Goal: Information Seeking & Learning: Learn about a topic

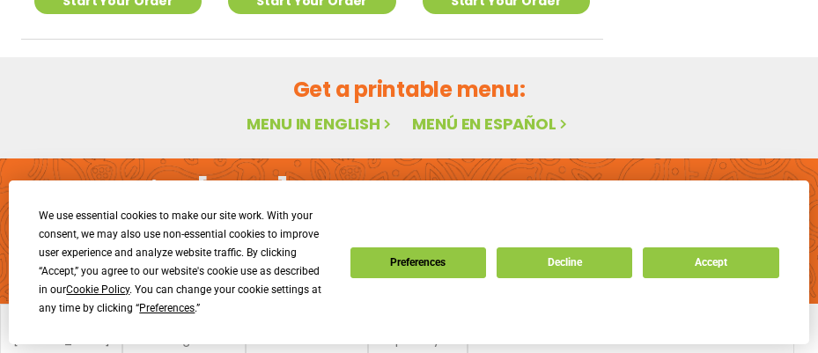
scroll to position [1348, 0]
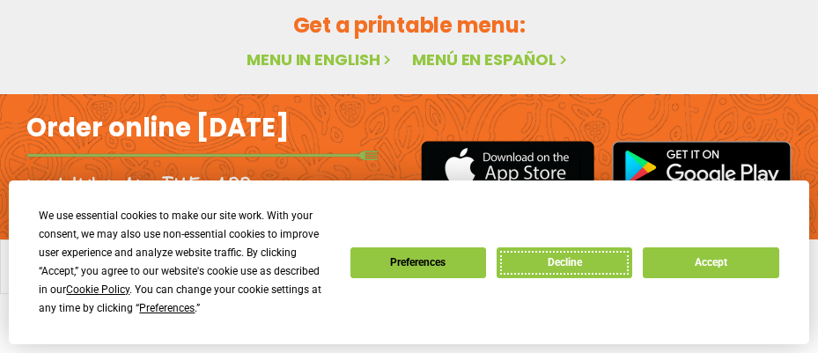
click at [585, 268] on button "Decline" at bounding box center [565, 262] width 136 height 31
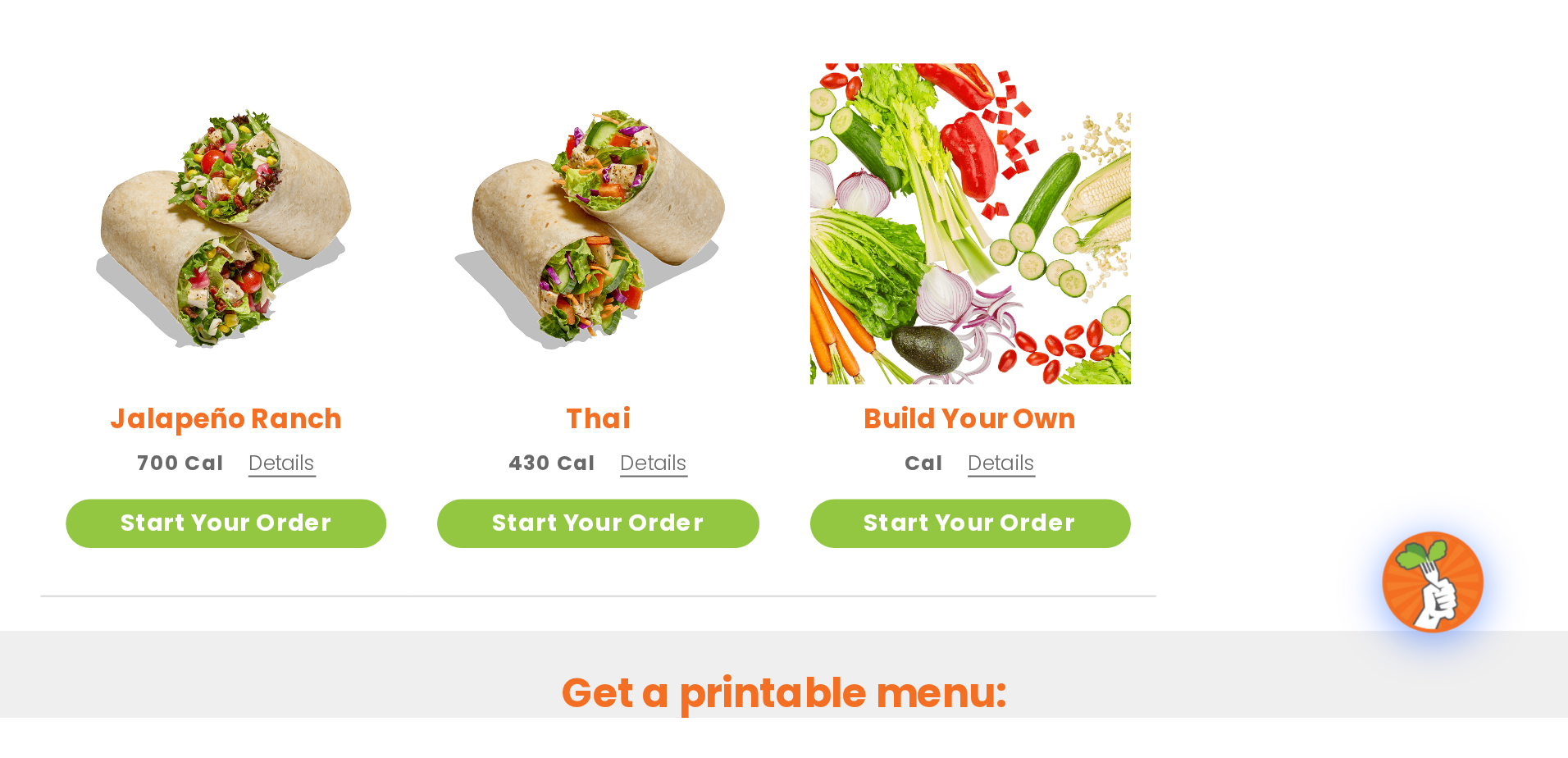
scroll to position [961, 0]
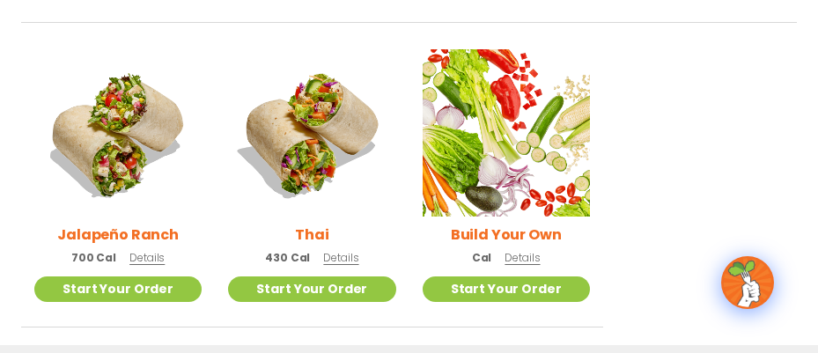
click at [306, 231] on h2 "Thai" at bounding box center [311, 235] width 33 height 22
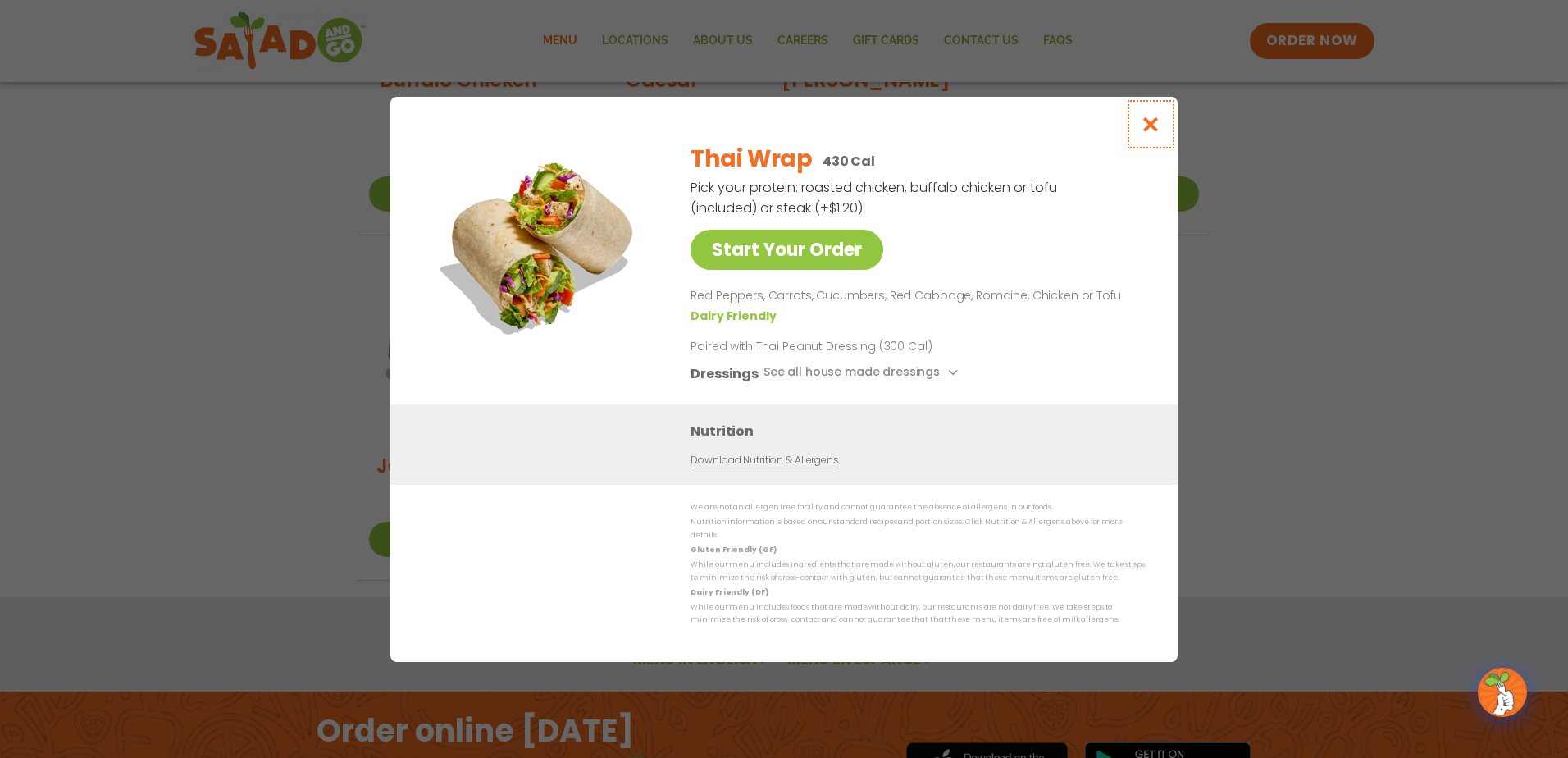
click at [761, 133] on icon "Close modal" at bounding box center [1151, 124] width 20 height 17
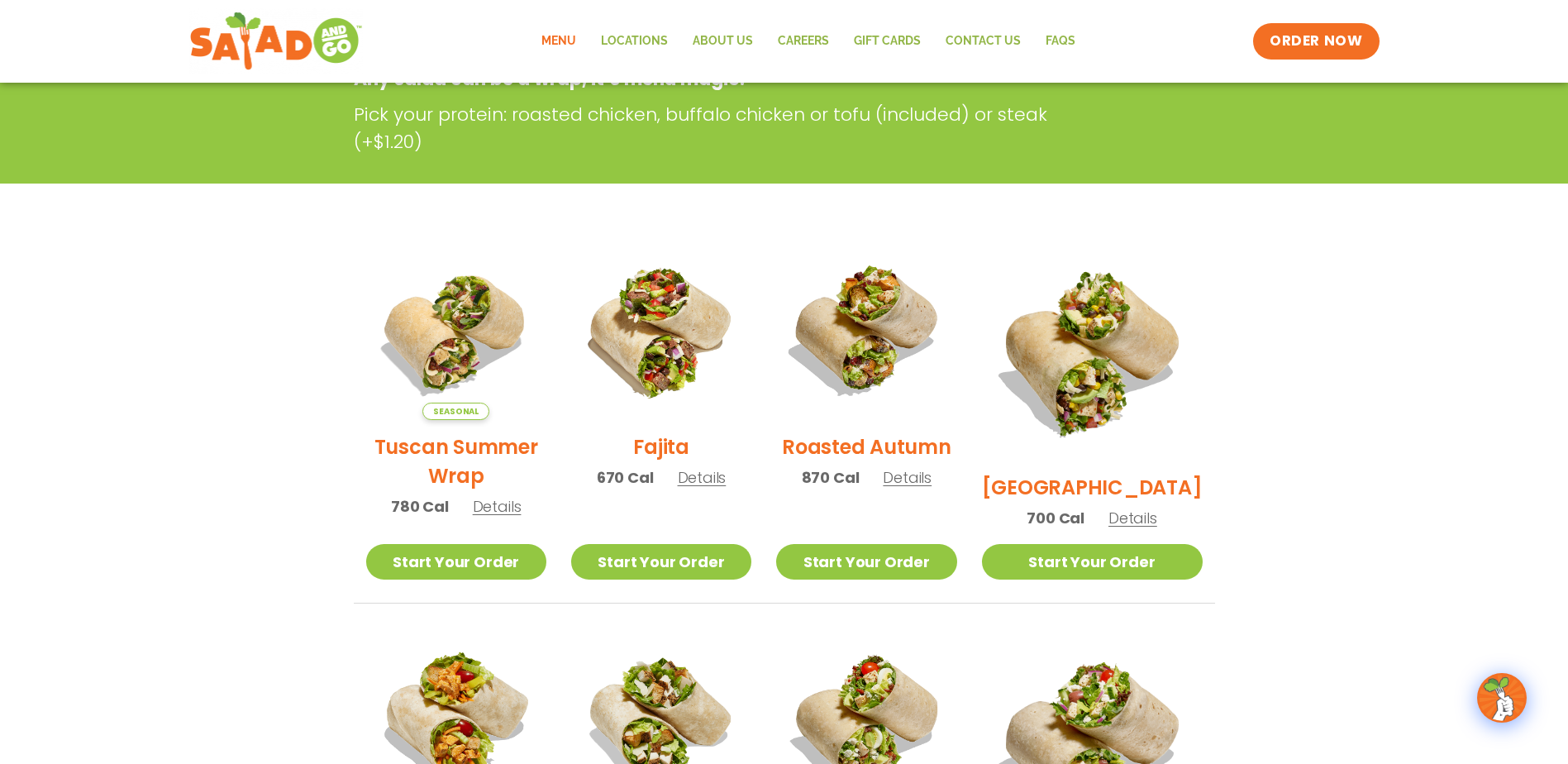
scroll to position [274, 0]
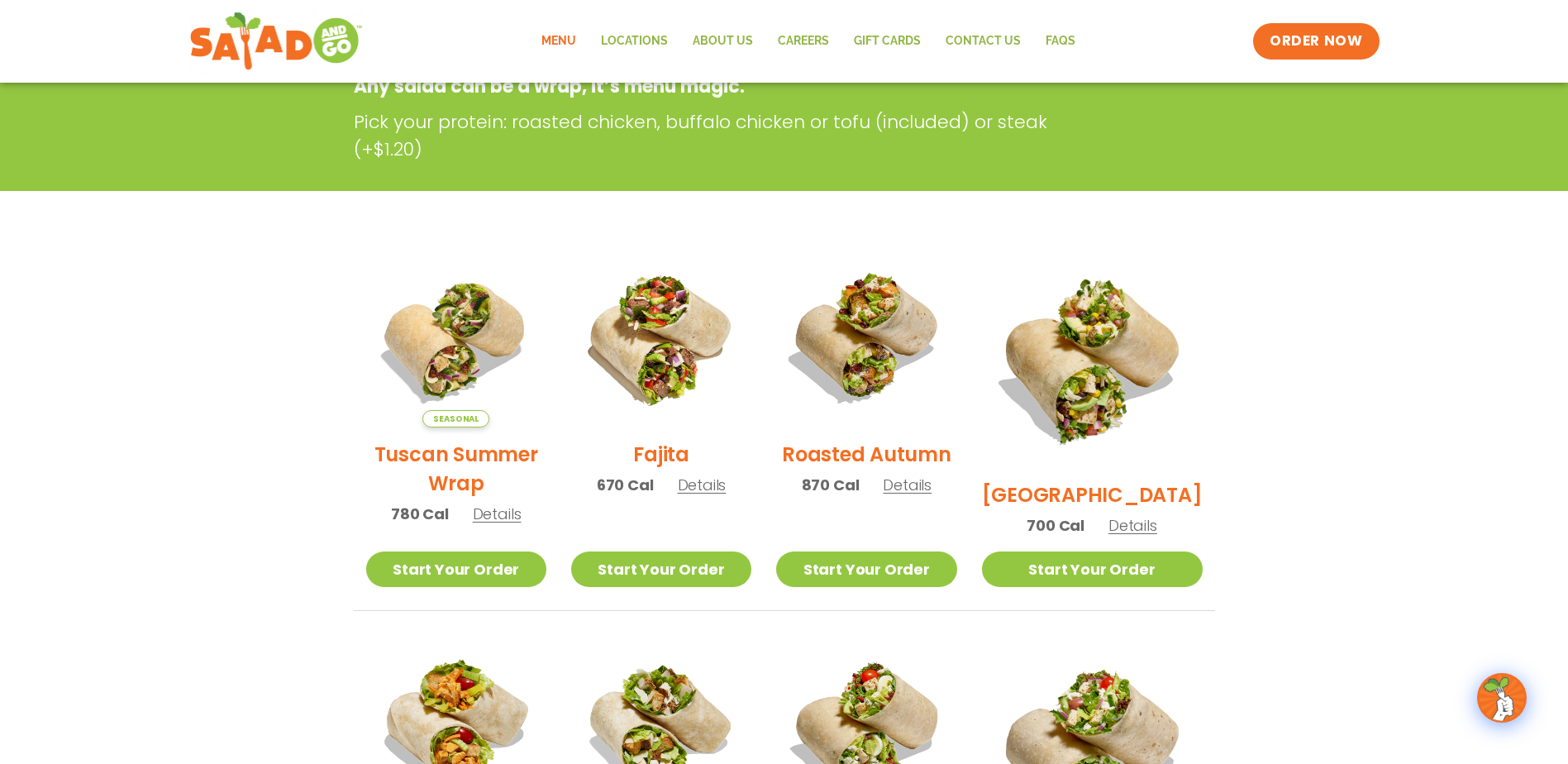
click at [672, 330] on h2 "Fajita" at bounding box center [662, 453] width 56 height 29
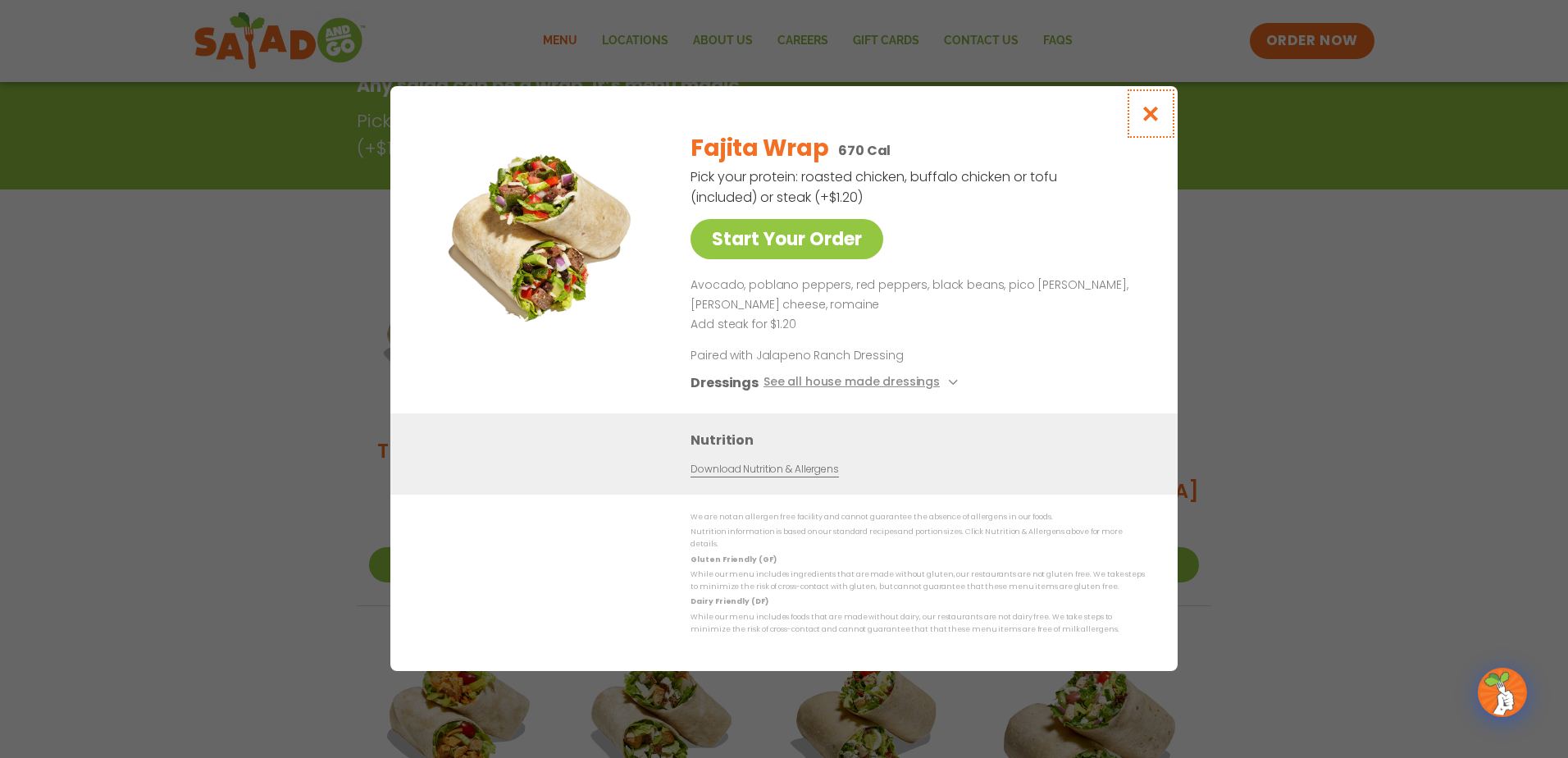
click at [761, 114] on icon "Close modal" at bounding box center [1151, 114] width 20 height 17
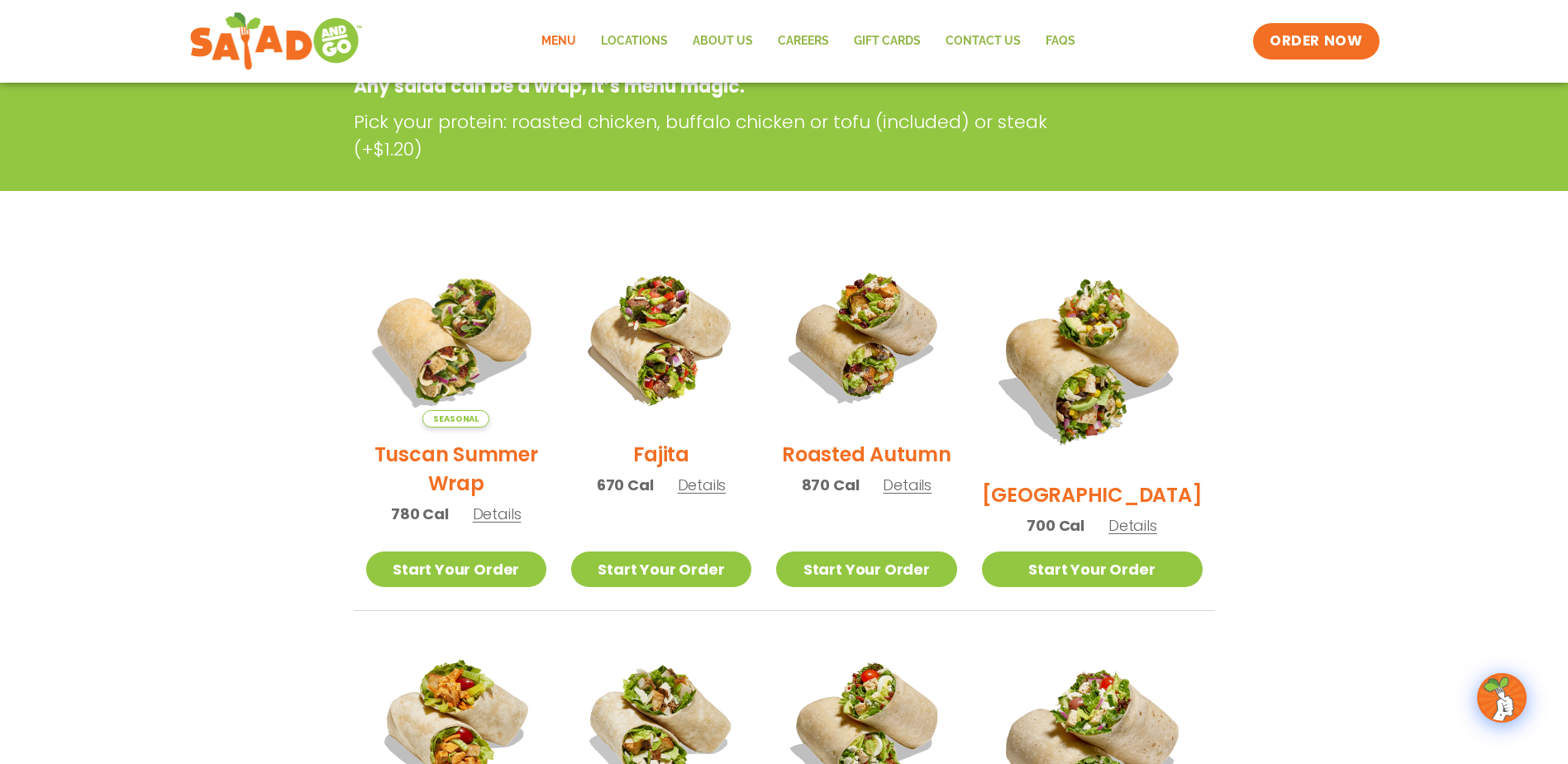
click at [482, 330] on img at bounding box center [455, 337] width 211 height 211
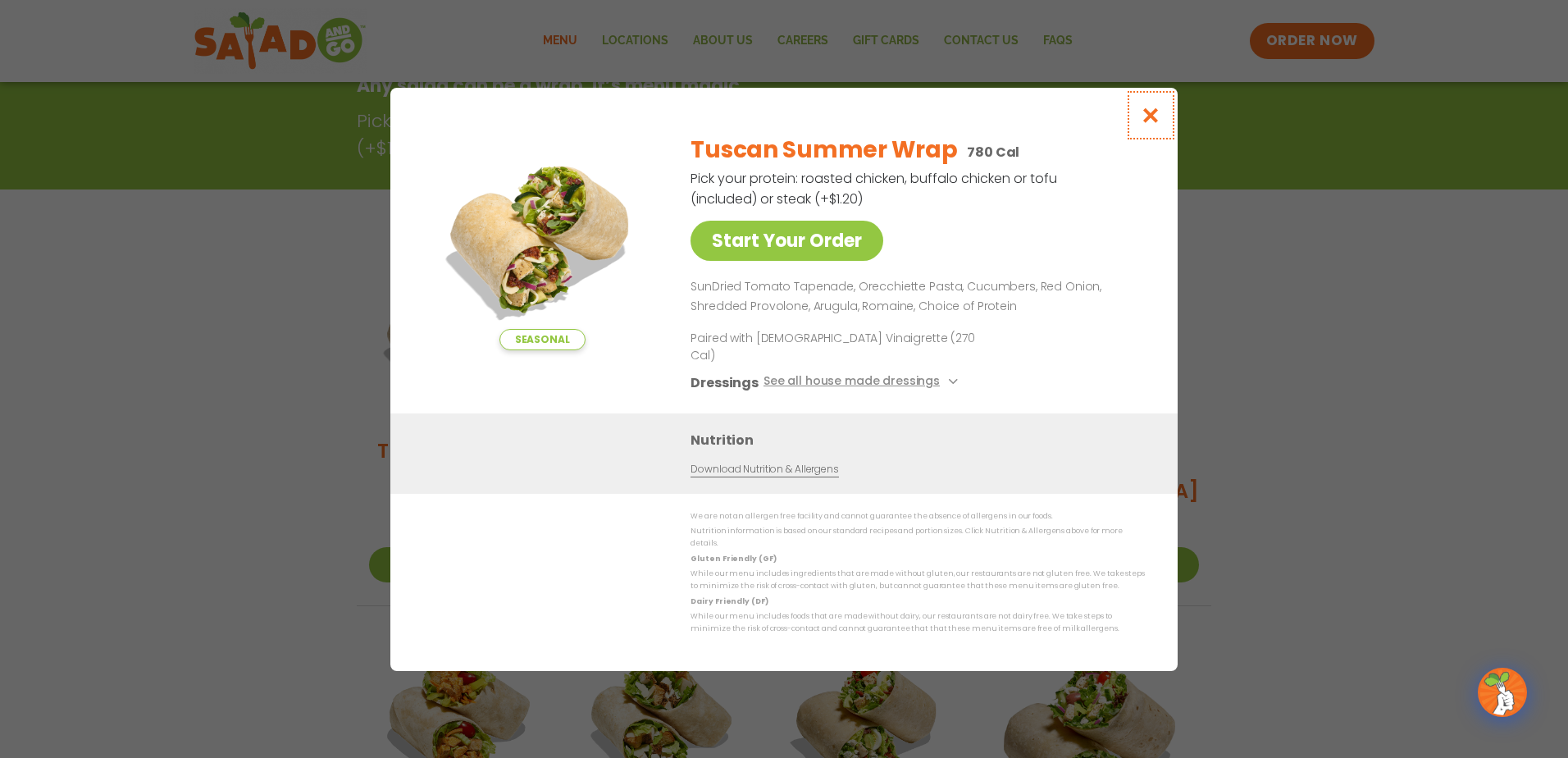
click at [761, 124] on icon "Close modal" at bounding box center [1151, 115] width 20 height 17
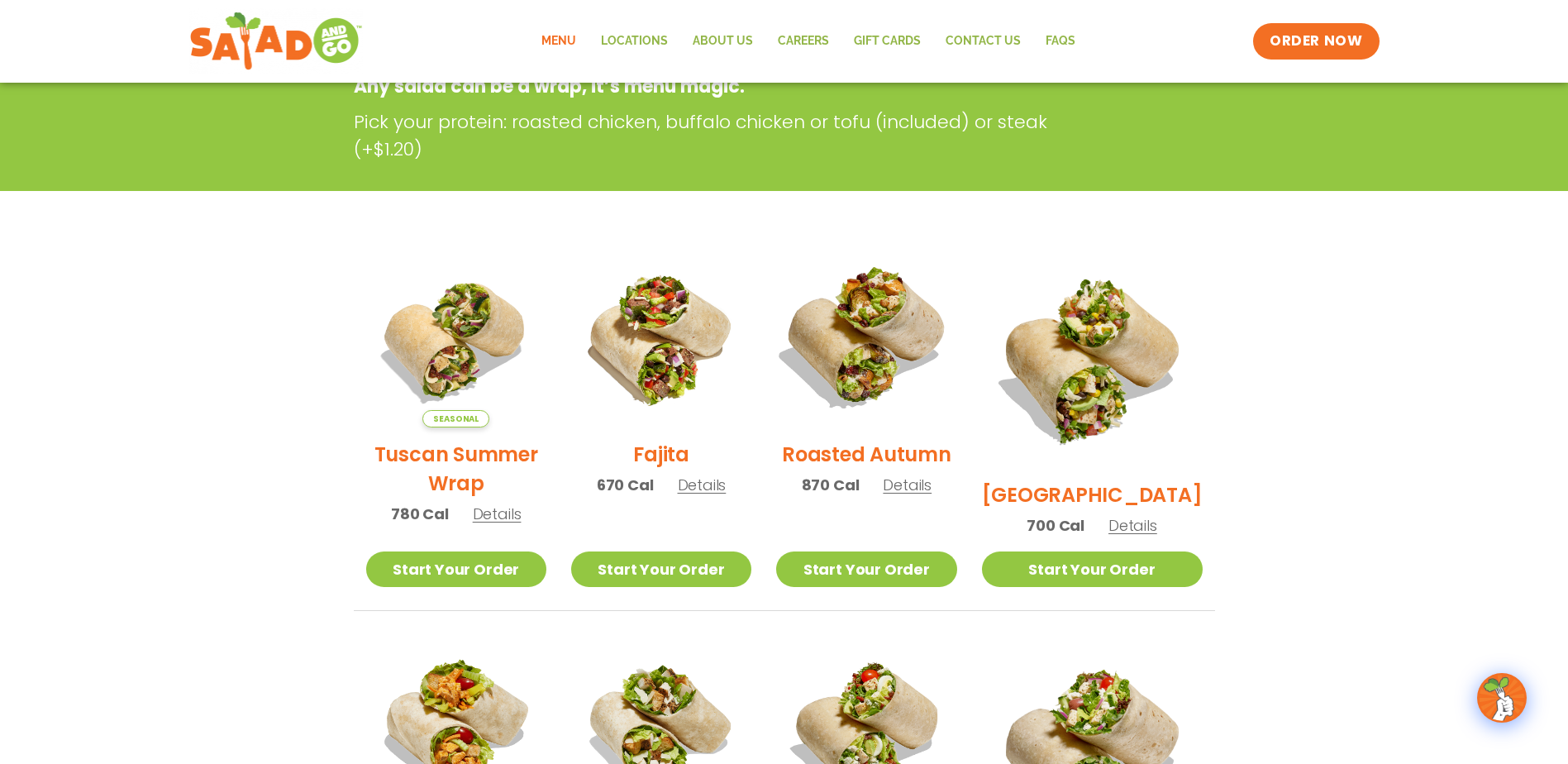
click at [767, 330] on img at bounding box center [865, 337] width 211 height 211
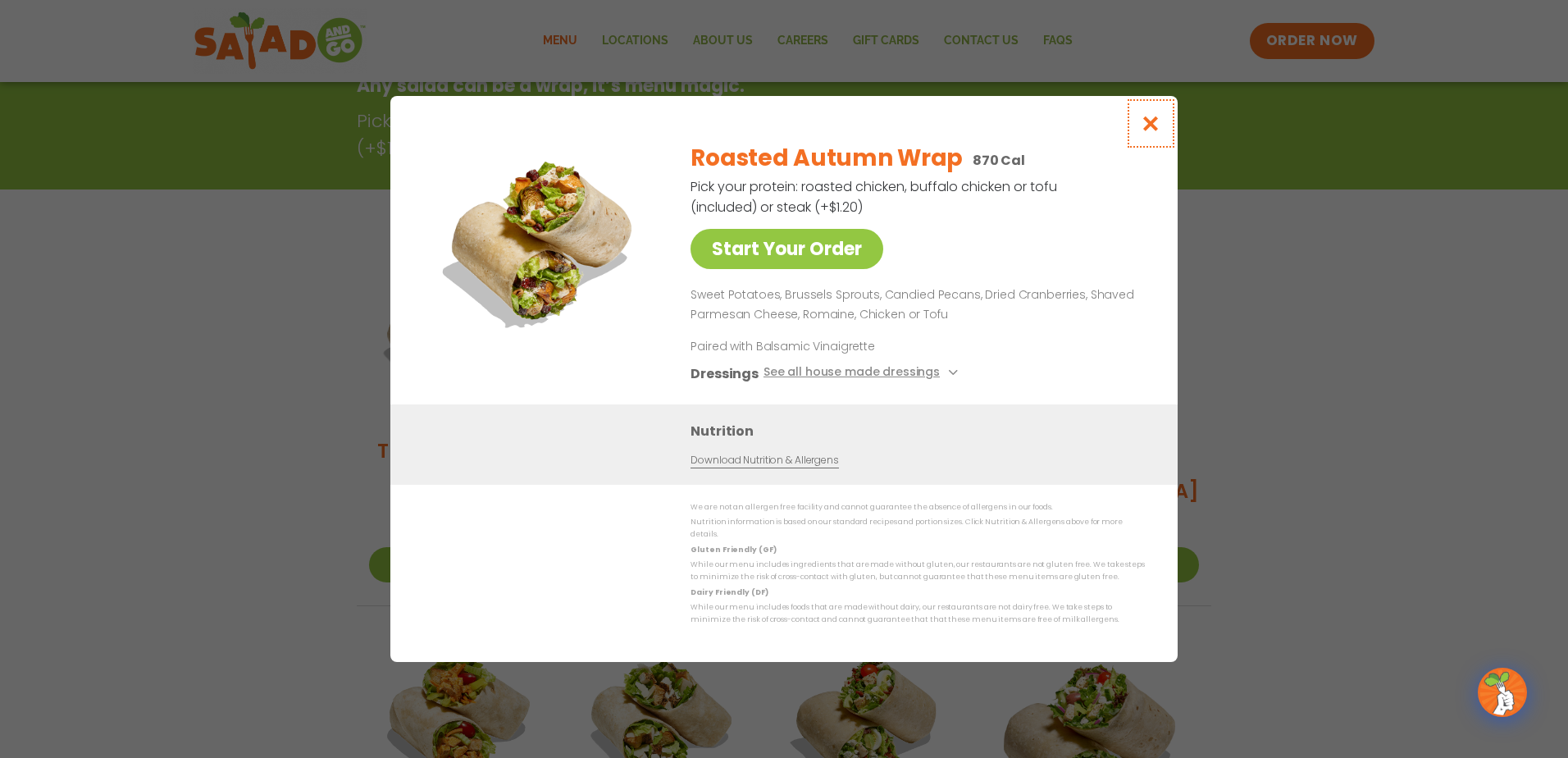
click at [761, 131] on icon "Close modal" at bounding box center [1151, 123] width 20 height 17
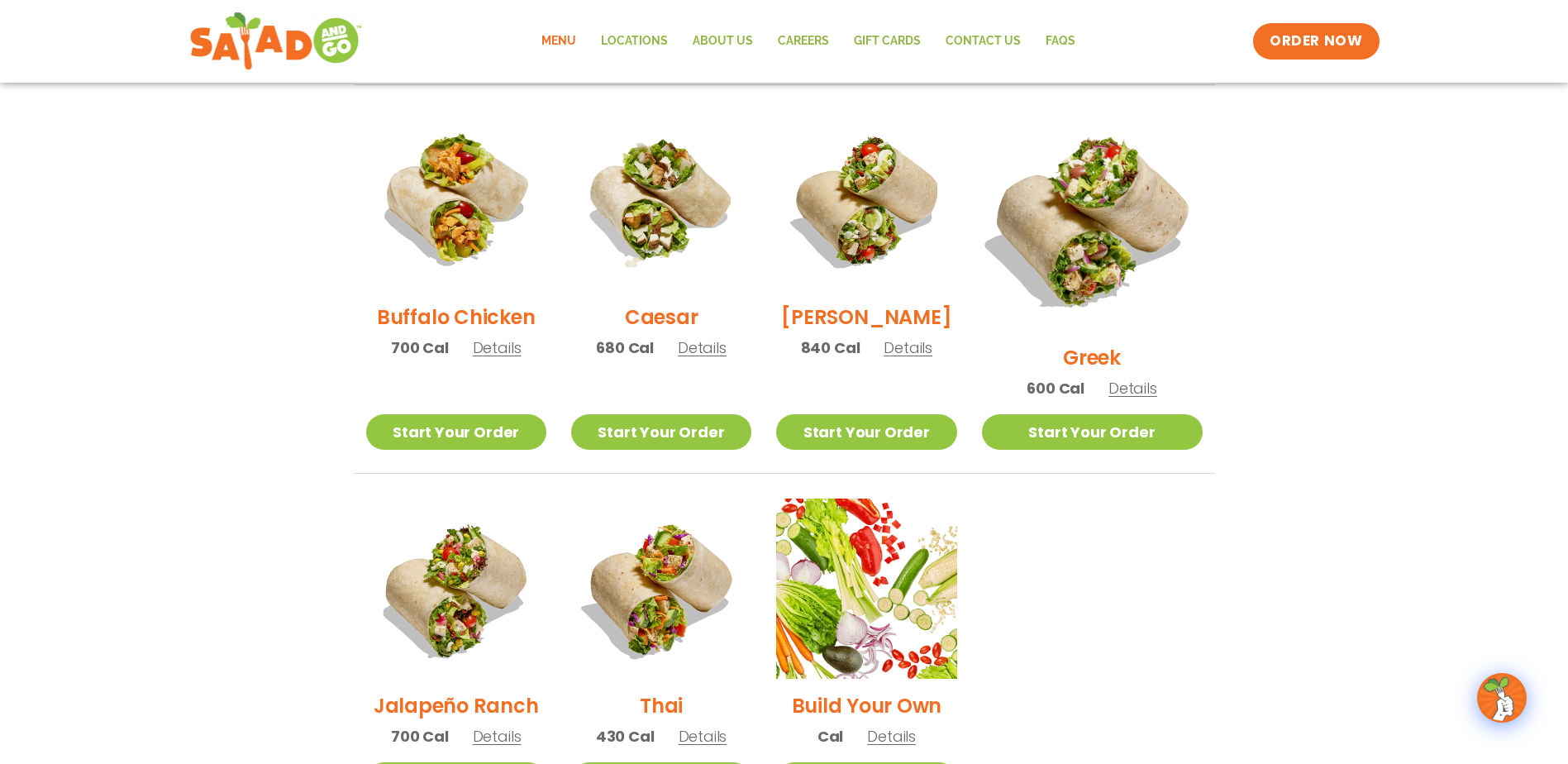
scroll to position [771, 0]
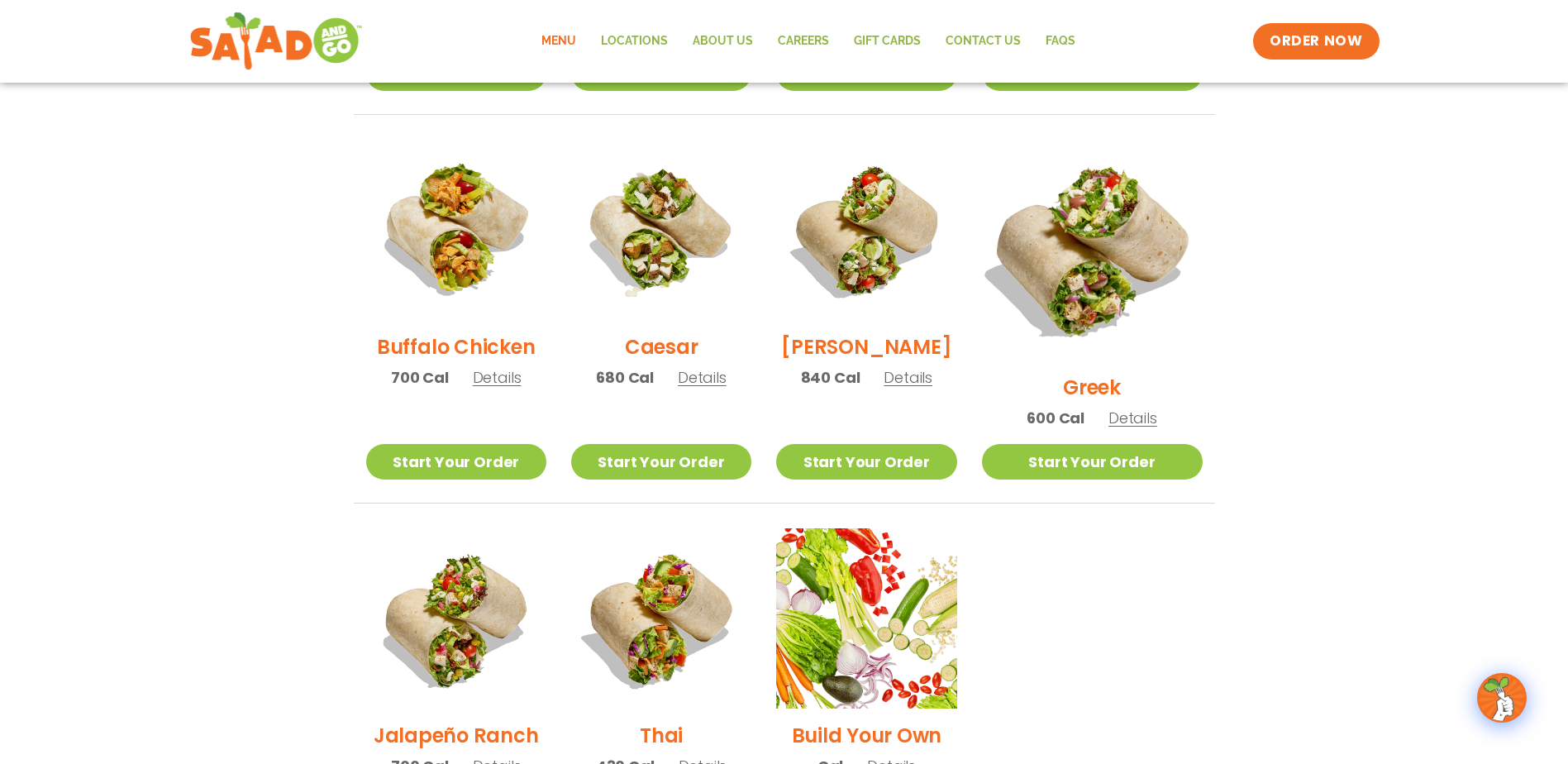
click at [767, 263] on img at bounding box center [1091, 251] width 259 height 259
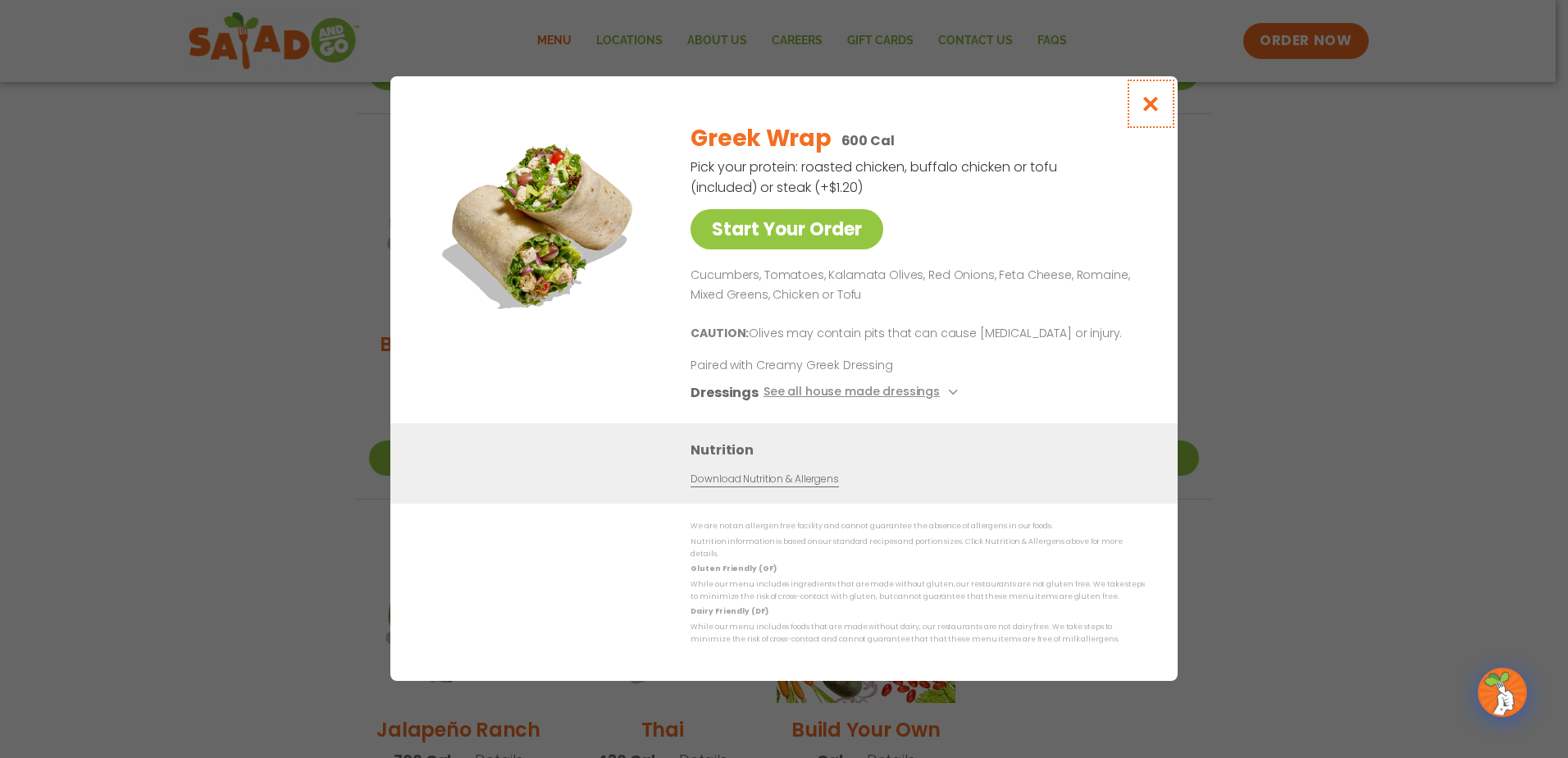
click at [761, 106] on icon "Close modal" at bounding box center [1151, 103] width 20 height 17
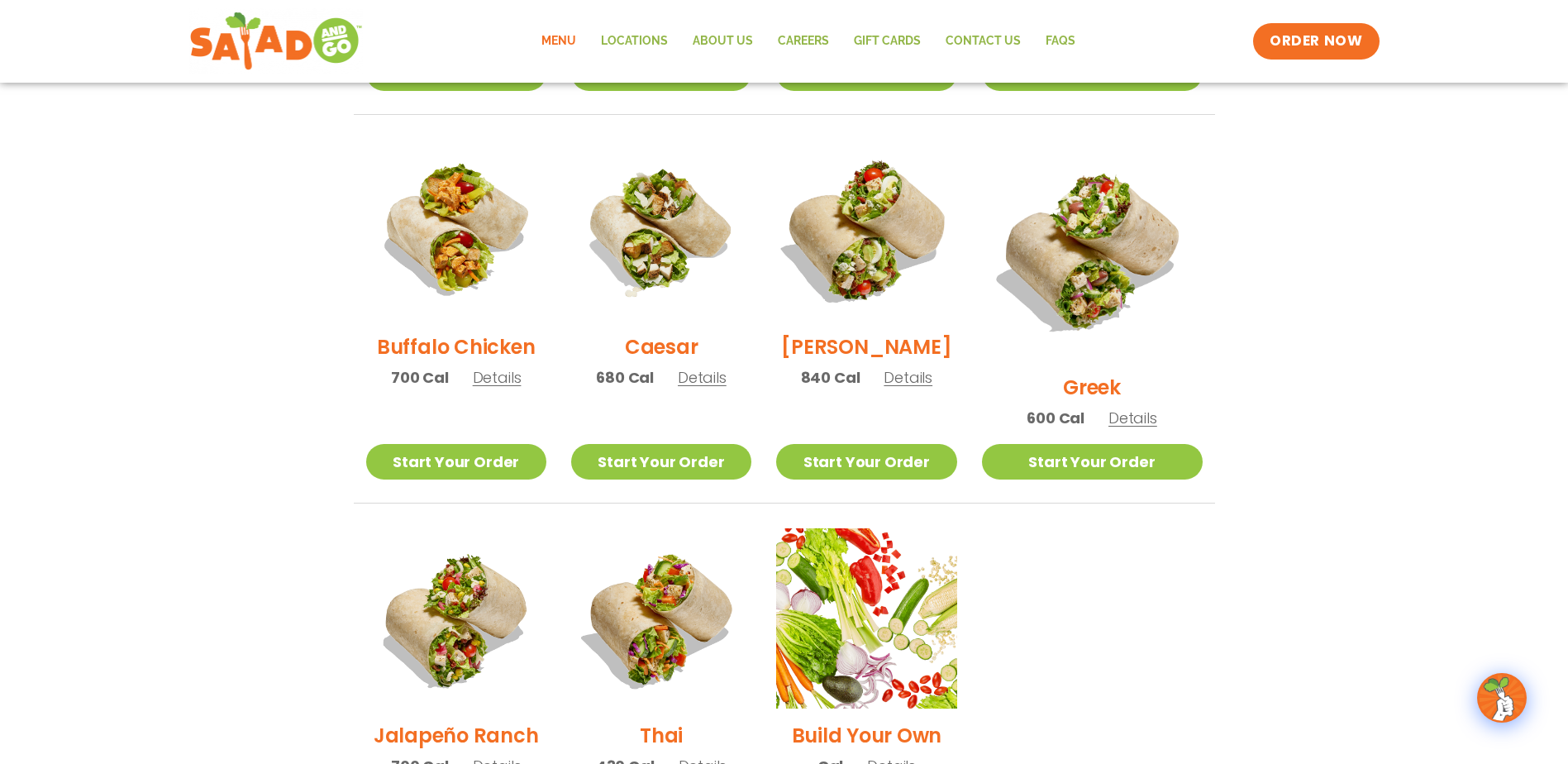
click at [767, 253] on img at bounding box center [865, 229] width 211 height 211
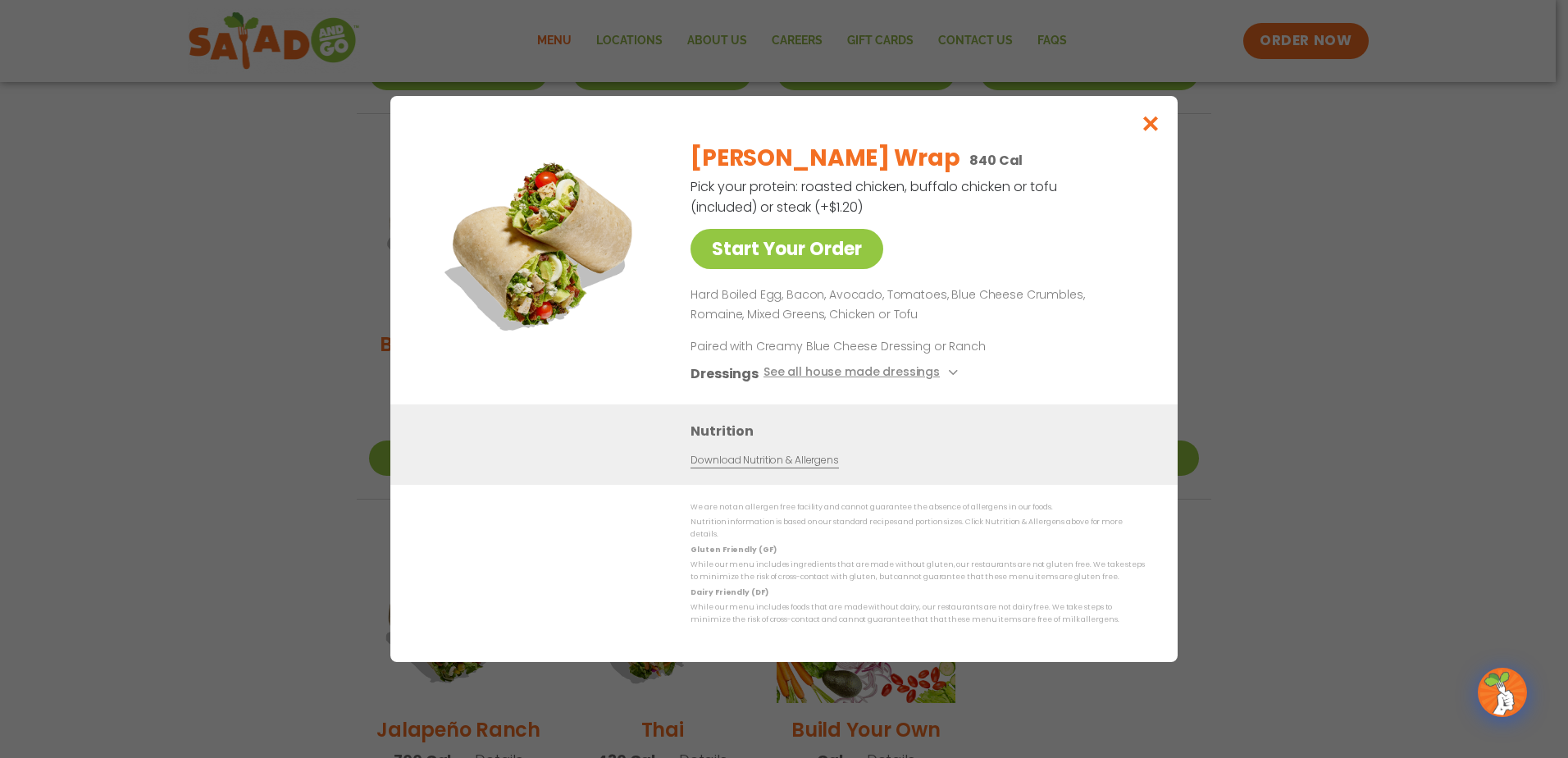
click at [761, 328] on div "Start Your Order [PERSON_NAME] Wrap 840 Cal Pick your protein: roasted chicken,…" at bounding box center [783, 266] width 722 height 276
click at [761, 121] on icon "Close modal" at bounding box center [1151, 123] width 20 height 17
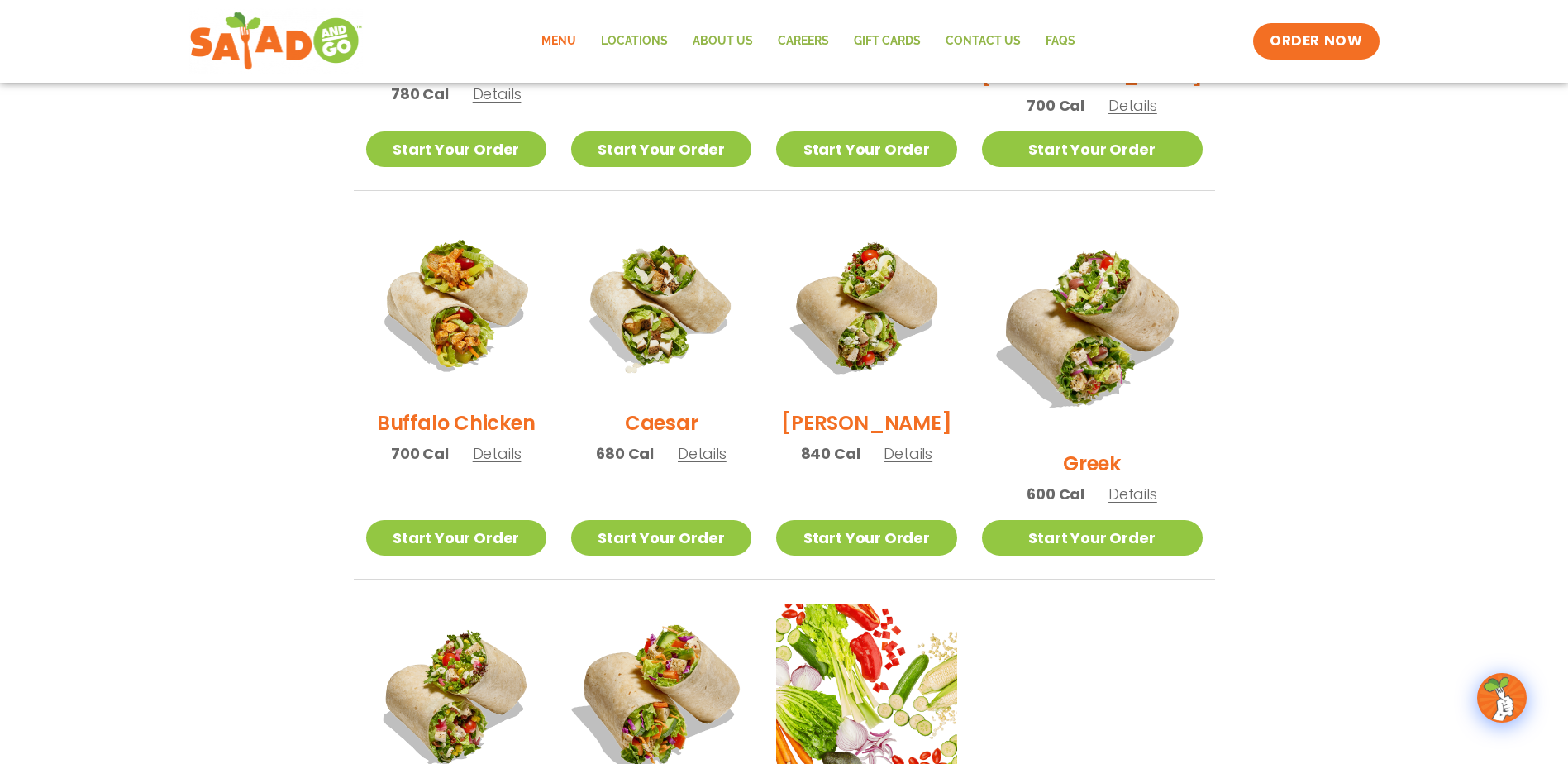
scroll to position [688, 0]
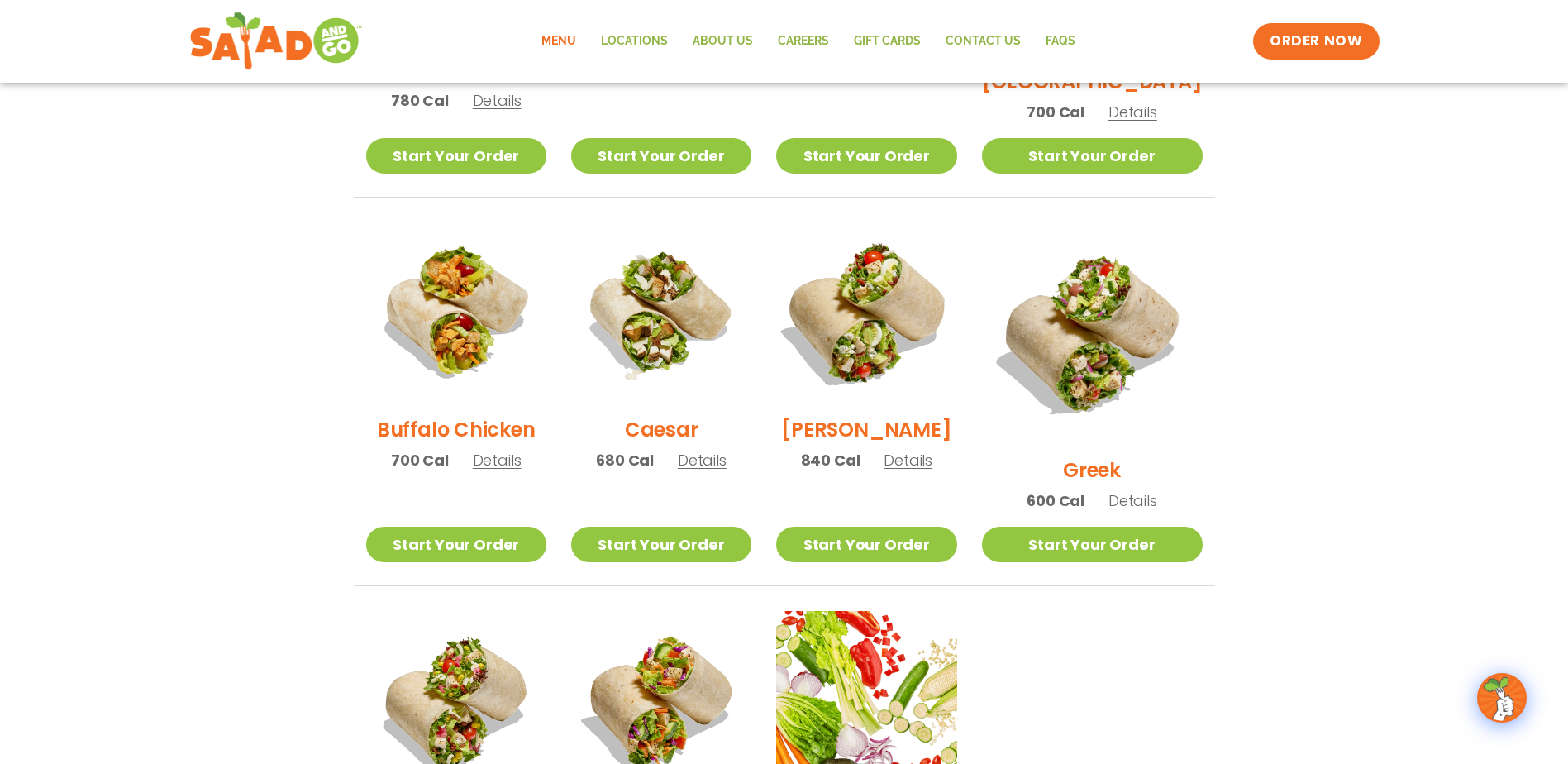
click at [767, 325] on img at bounding box center [865, 312] width 211 height 211
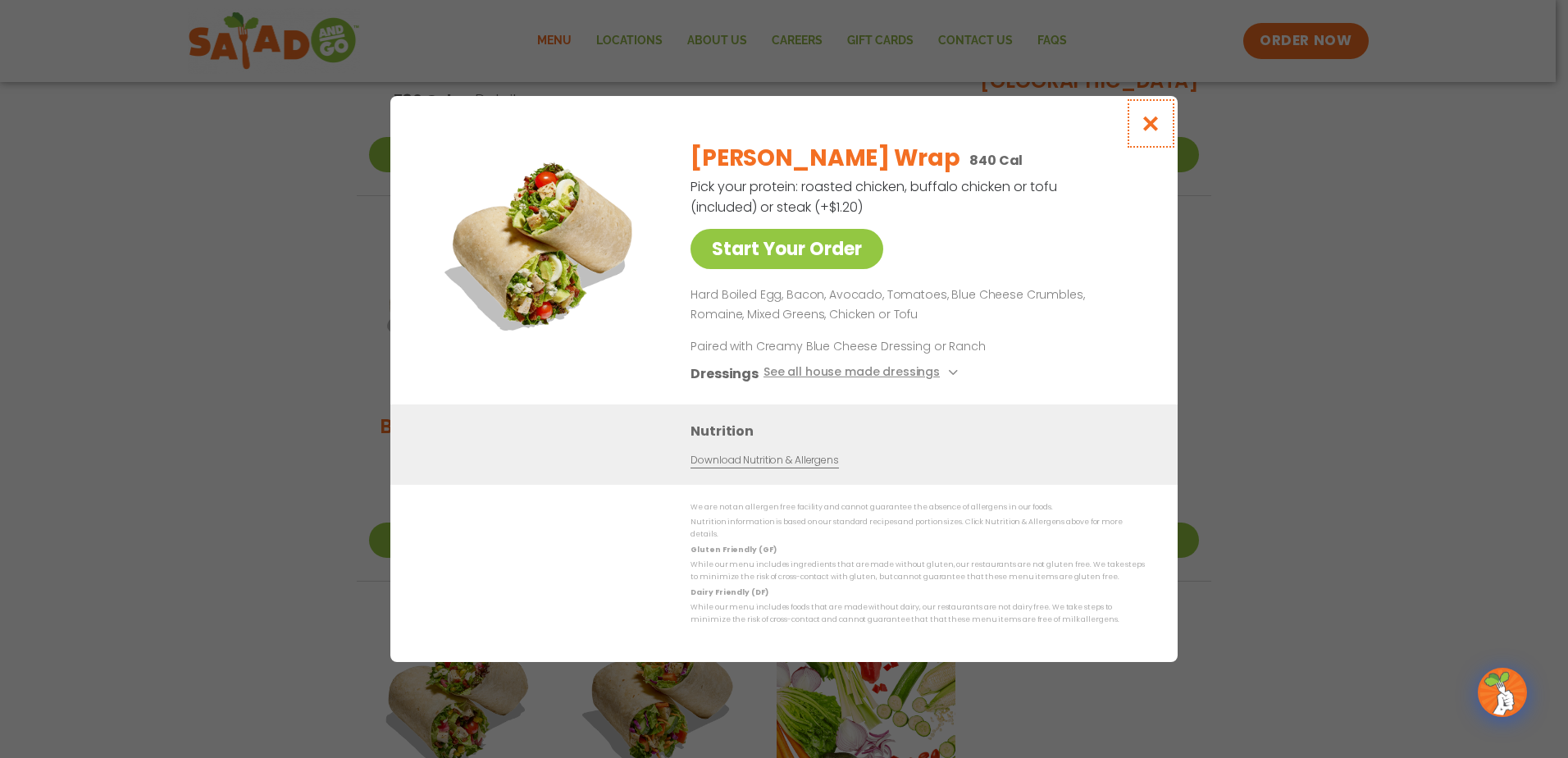
drag, startPoint x: 1159, startPoint y: 133, endPoint x: 1215, endPoint y: 113, distance: 59.5
click at [761, 132] on icon "Close modal" at bounding box center [1151, 123] width 20 height 17
